Goal: Obtain resource: Obtain resource

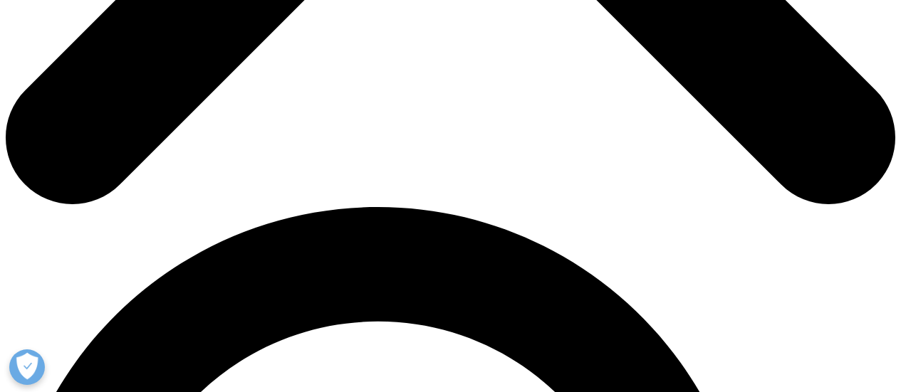
scroll to position [712, 0]
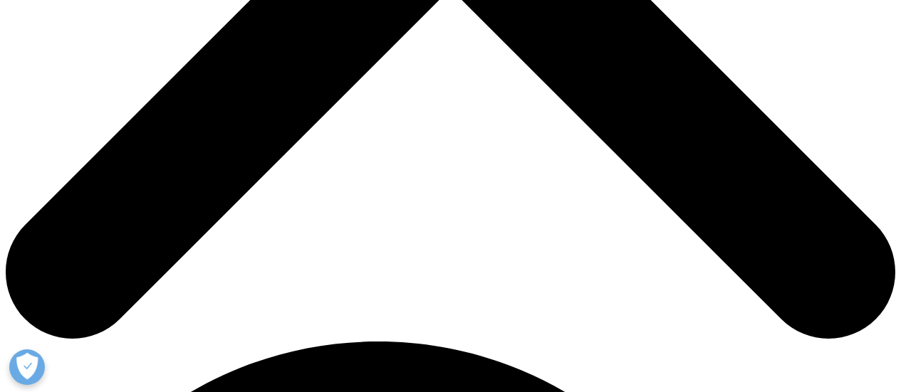
scroll to position [570, 0]
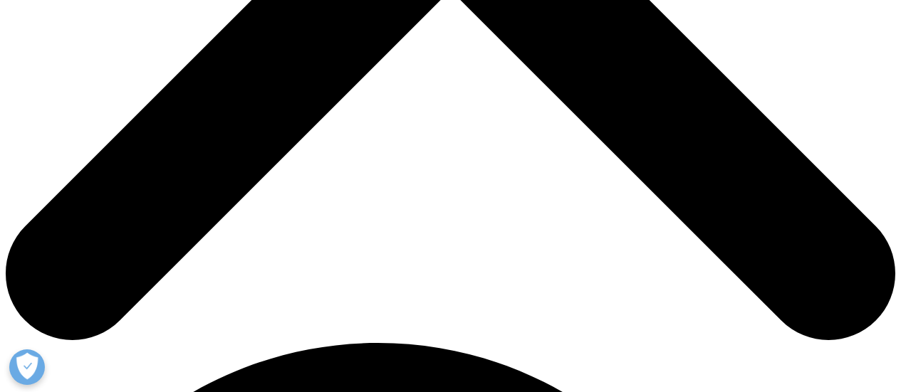
drag, startPoint x: 68, startPoint y: 90, endPoint x: 346, endPoint y: 178, distance: 291.4
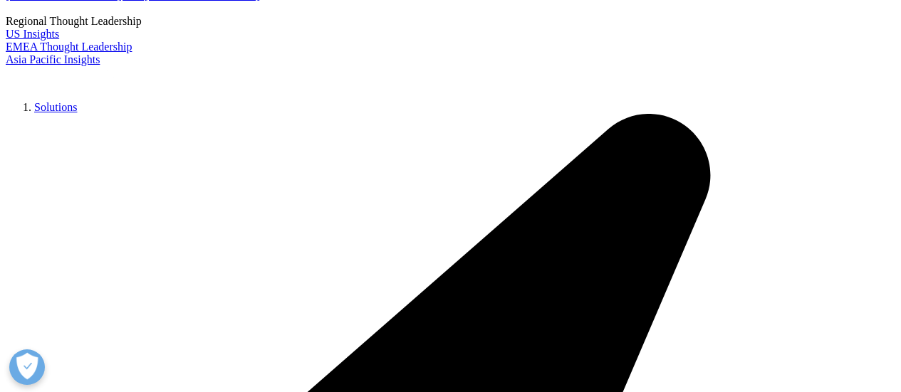
scroll to position [3133, 0]
